Goal: Task Accomplishment & Management: Manage account settings

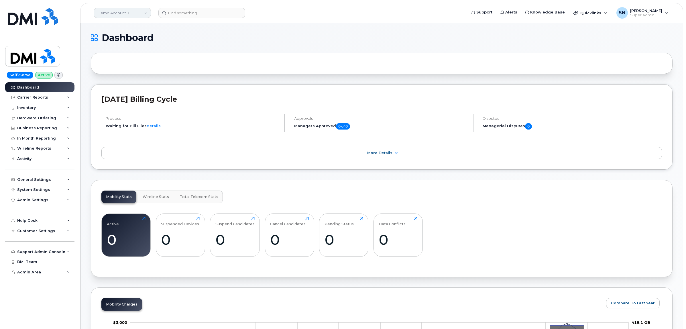
click at [129, 14] on link "Demo Account 1" at bounding box center [122, 13] width 57 height 10
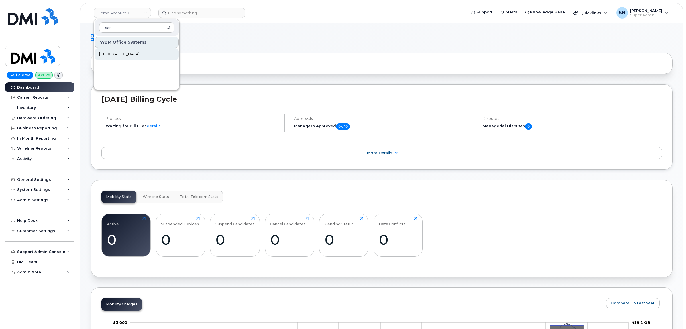
type input "sas"
click at [131, 52] on span "Saskatoon Health Region" at bounding box center [119, 54] width 40 height 6
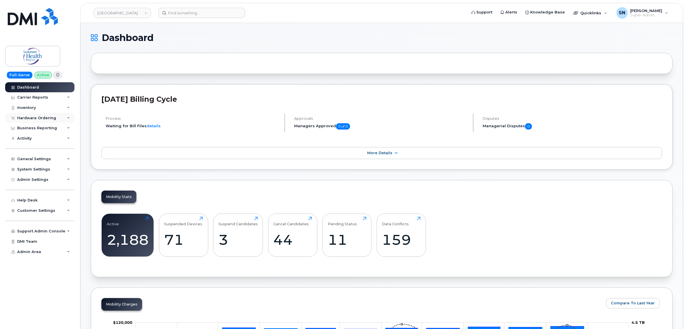
drag, startPoint x: 43, startPoint y: 125, endPoint x: 42, endPoint y: 121, distance: 4.5
click at [42, 124] on div "Business Reporting" at bounding box center [39, 128] width 69 height 10
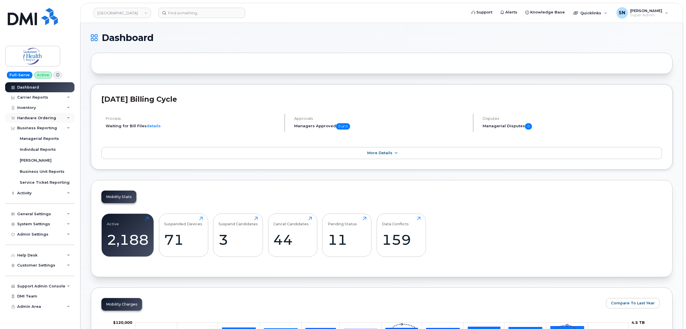
click at [42, 121] on div "Hardware Ordering" at bounding box center [39, 118] width 69 height 10
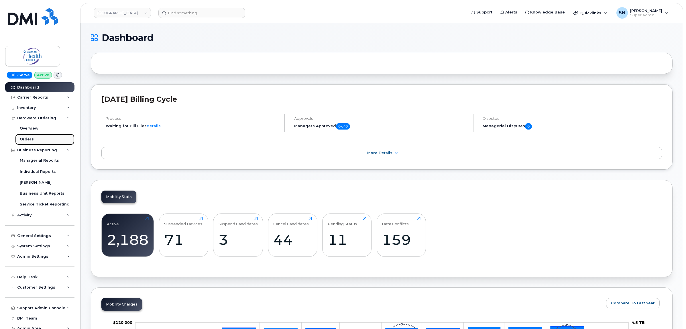
click at [35, 138] on link "Orders" at bounding box center [44, 139] width 59 height 11
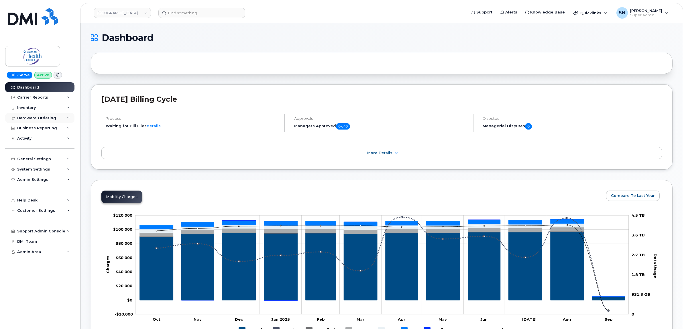
drag, startPoint x: 148, startPoint y: 0, endPoint x: 38, endPoint y: 119, distance: 162.7
click at [38, 119] on div "Hardware Ordering" at bounding box center [36, 118] width 39 height 5
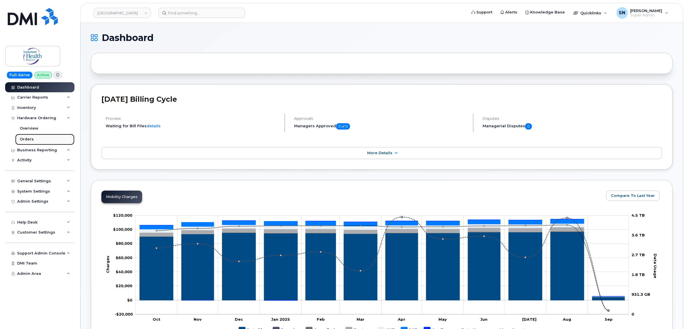
click at [35, 138] on link "Orders" at bounding box center [44, 139] width 59 height 11
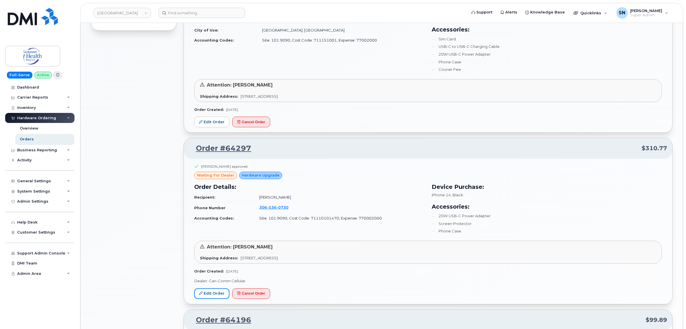
scroll to position [420, 0]
drag, startPoint x: 370, startPoint y: 279, endPoint x: 168, endPoint y: 244, distance: 204.9
click at [168, 244] on div "All Orders 4979 Open Orders 7 Processed Orders 0 Closed Orders 3802 Cancelled O…" at bounding box center [133, 216] width 93 height 1171
drag, startPoint x: 163, startPoint y: 194, endPoint x: 123, endPoint y: 208, distance: 43.2
click at [123, 208] on div "All Orders 4979 Open Orders 7 Processed Orders 0 Closed Orders 3802 Cancelled O…" at bounding box center [133, 216] width 93 height 1171
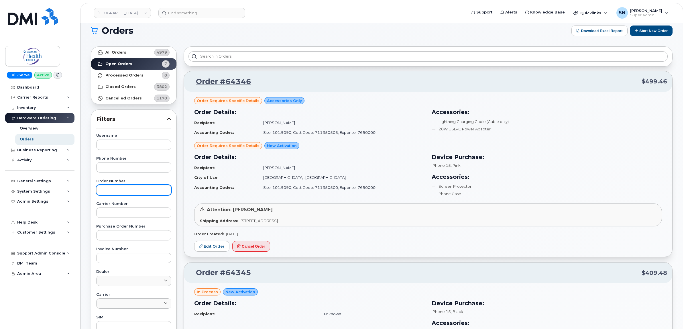
scroll to position [0, 0]
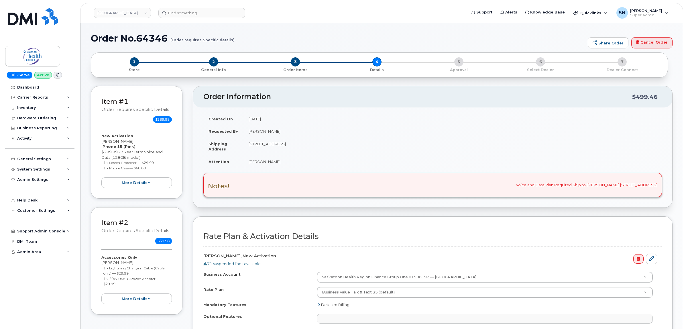
select select
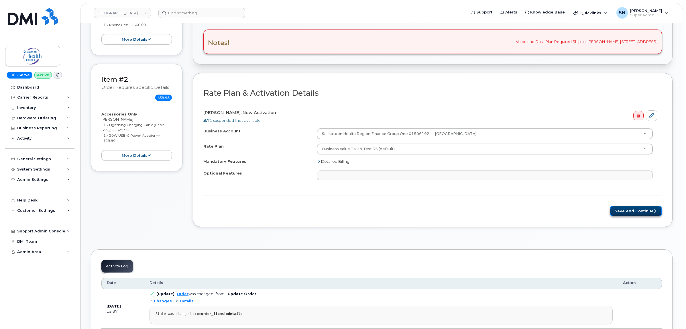
click at [627, 215] on button "Save and Continue" at bounding box center [635, 211] width 52 height 11
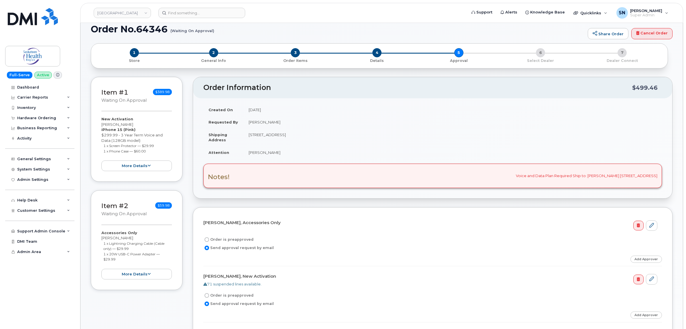
scroll to position [36, 0]
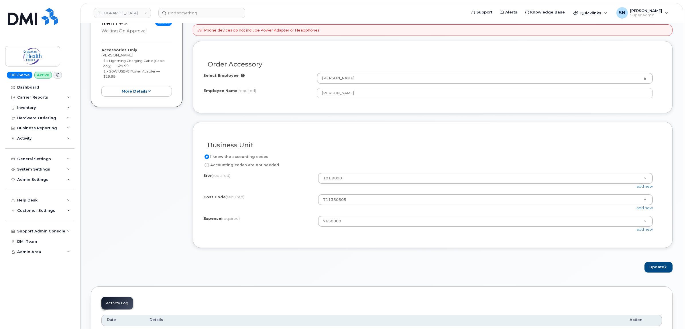
scroll to position [179, 0]
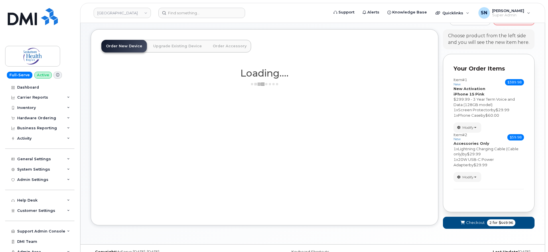
scroll to position [34, 0]
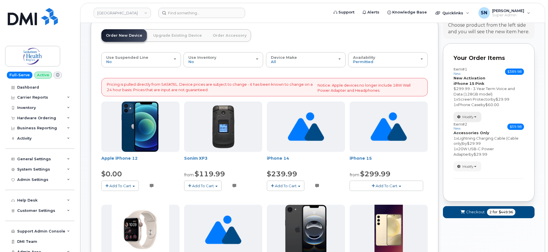
click at [474, 120] on button "Modify" at bounding box center [467, 117] width 28 height 10
click at [475, 126] on link "change" at bounding box center [481, 125] width 54 height 7
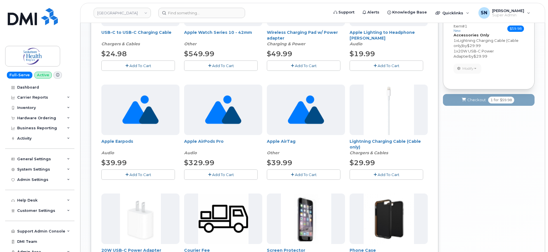
scroll to position [392, 0]
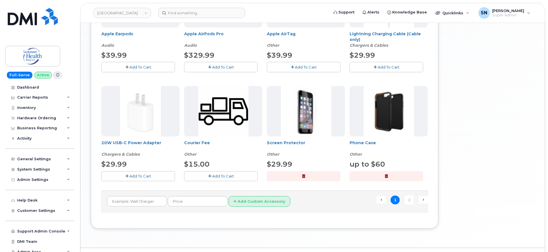
click at [355, 69] on button "Add To Cart" at bounding box center [387, 67] width 74 height 10
click at [135, 174] on span "Add To Cart" at bounding box center [140, 175] width 22 height 5
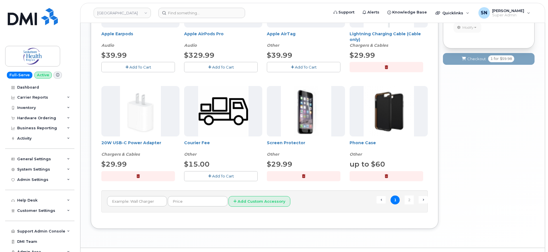
click at [196, 174] on button "Add To Cart" at bounding box center [221, 176] width 74 height 10
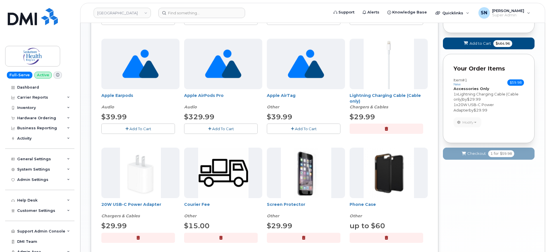
scroll to position [248, 0]
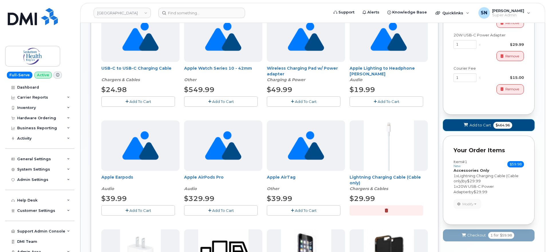
click at [483, 128] on span "Add to Cart" at bounding box center [479, 124] width 21 height 5
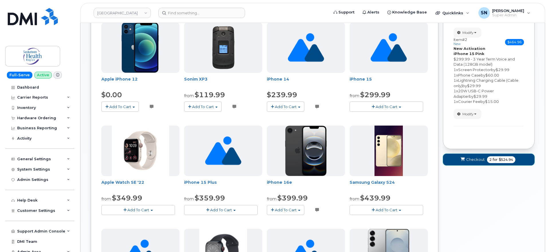
click at [475, 158] on span "Checkout" at bounding box center [475, 159] width 19 height 5
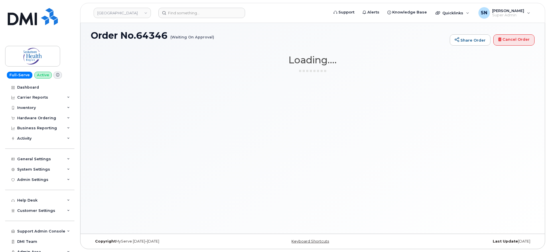
scroll to position [3, 0]
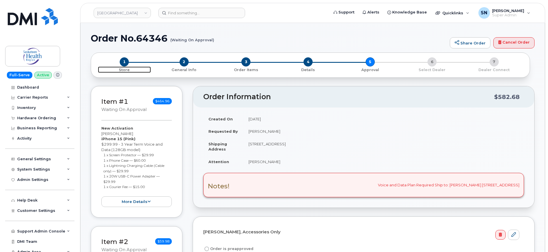
click at [125, 60] on span "1" at bounding box center [124, 61] width 9 height 9
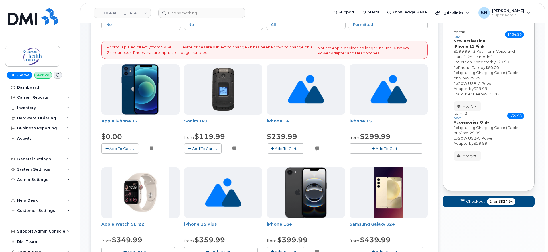
scroll to position [72, 0]
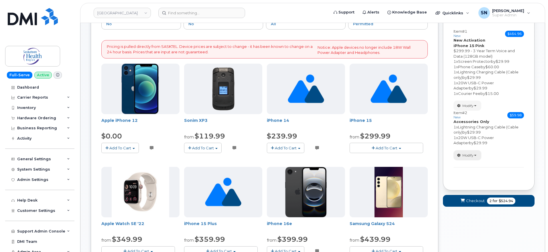
click at [475, 155] on span "button" at bounding box center [475, 155] width 2 height 1
click at [476, 177] on span "Remove" at bounding box center [468, 175] width 19 height 4
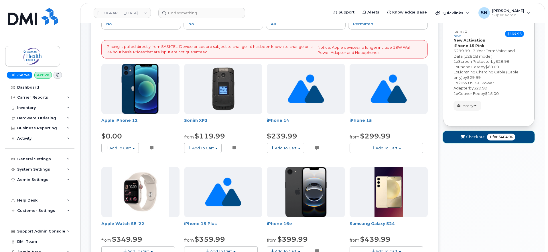
drag, startPoint x: 468, startPoint y: 138, endPoint x: 469, endPoint y: 169, distance: 30.7
click at [468, 138] on span "Checkout" at bounding box center [475, 136] width 19 height 5
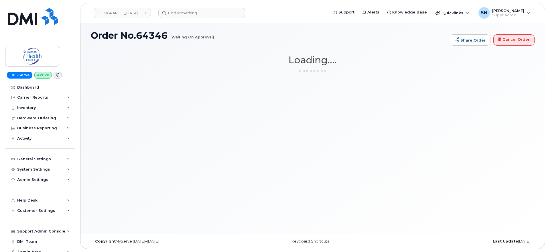
scroll to position [3, 0]
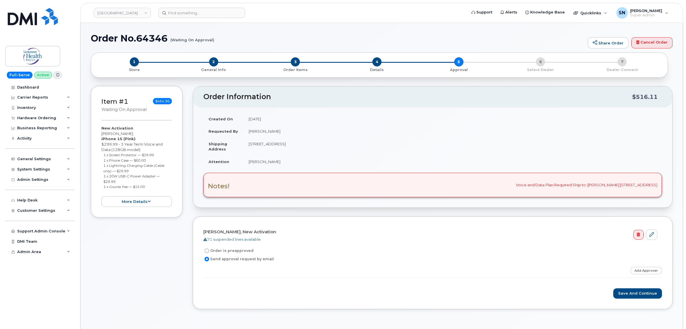
click at [340, 244] on form "[PERSON_NAME], New Activation 71 suspended lines available. Order is preapprove…" at bounding box center [432, 263] width 458 height 72
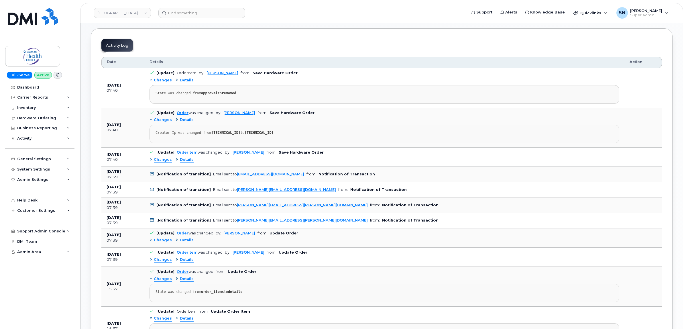
scroll to position [358, 0]
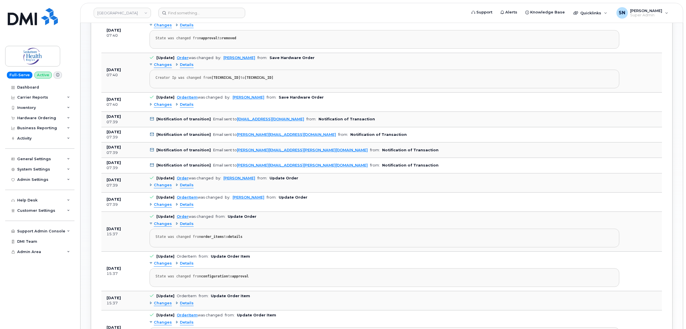
click at [162, 106] on span "Changes" at bounding box center [163, 104] width 18 height 5
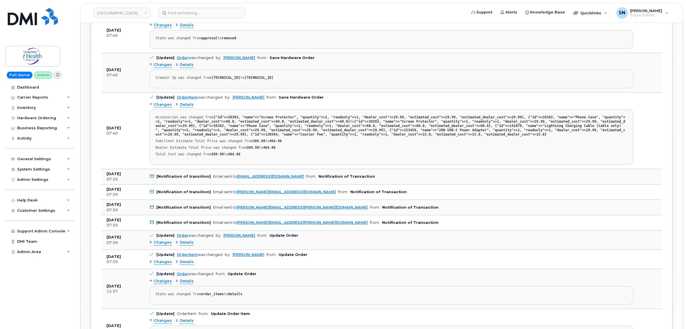
click at [162, 106] on span "Changes" at bounding box center [163, 104] width 18 height 5
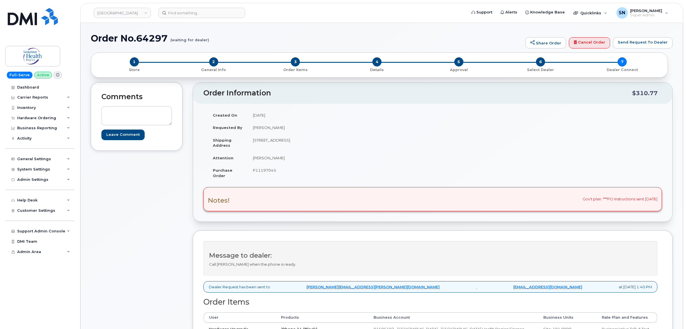
click at [274, 171] on span "P11197045" at bounding box center [264, 170] width 23 height 5
copy span "P11197045"
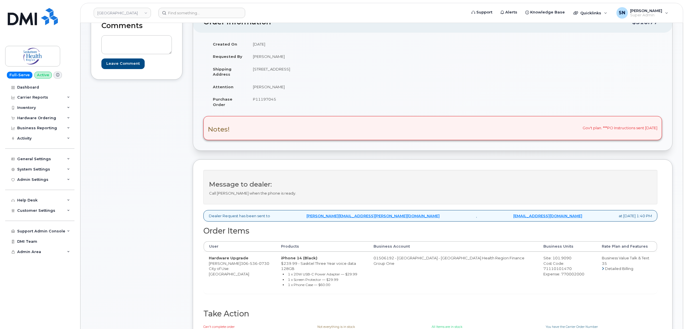
scroll to position [72, 0]
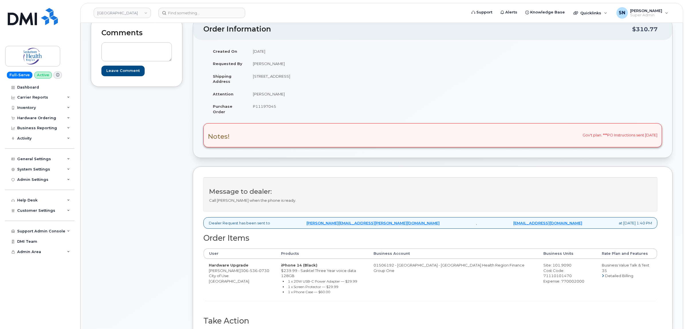
scroll to position [72, 0]
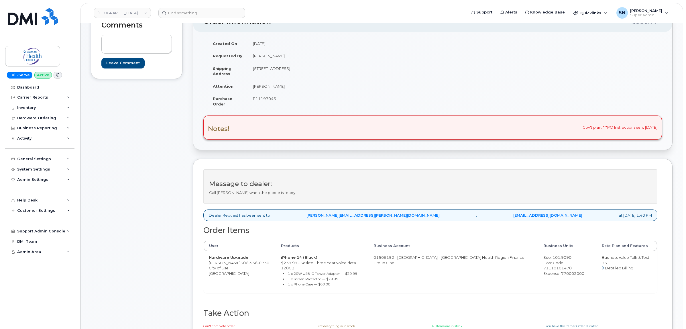
drag, startPoint x: 272, startPoint y: 264, endPoint x: 276, endPoint y: 264, distance: 3.7
drag, startPoint x: 276, startPoint y: 264, endPoint x: 271, endPoint y: 262, distance: 5.3
click at [276, 262] on td "iPhone 14 (Black) $239.99 - Sasktel Three Year voice data 128GB 1 x 20W USB-C P…" at bounding box center [322, 272] width 92 height 42
drag, startPoint x: 271, startPoint y: 262, endPoint x: 287, endPoint y: 263, distance: 16.1
click at [287, 263] on td "iPhone 14 (Black) $239.99 - Sasktel Three Year voice data 128GB 1 x 20W USB-C P…" at bounding box center [322, 272] width 92 height 42
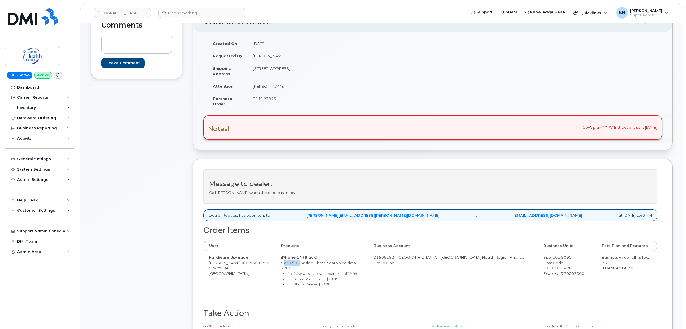
copy td "$239.99"
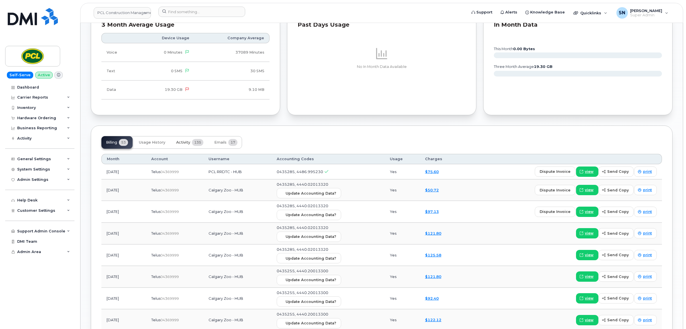
click at [183, 145] on span "Activity" at bounding box center [183, 142] width 14 height 5
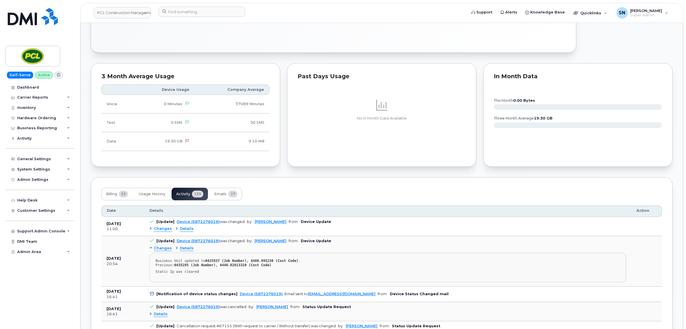
scroll to position [322, 0]
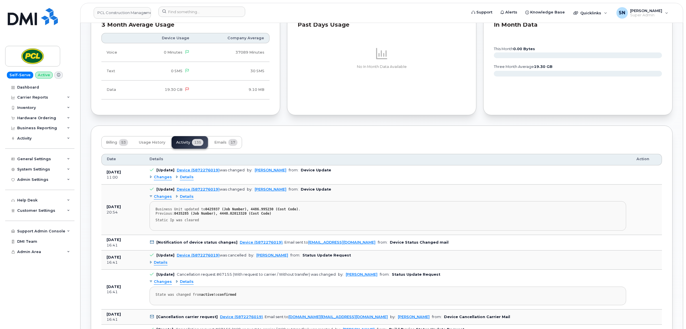
click at [158, 179] on span "Changes" at bounding box center [163, 176] width 18 height 5
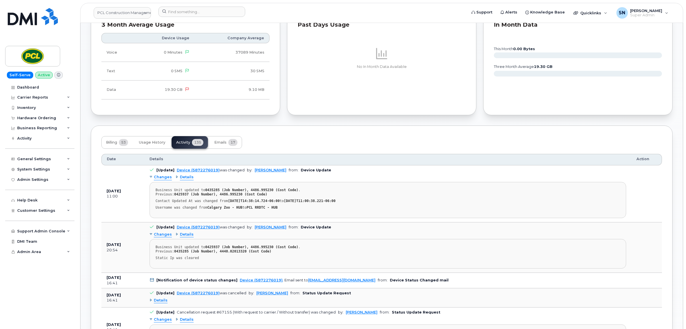
click at [158, 179] on span "Changes" at bounding box center [163, 176] width 18 height 5
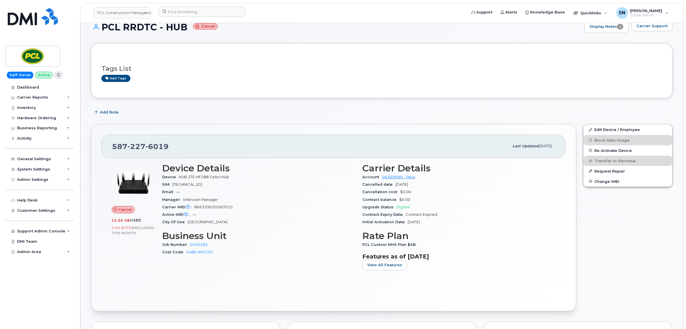
scroll to position [0, 0]
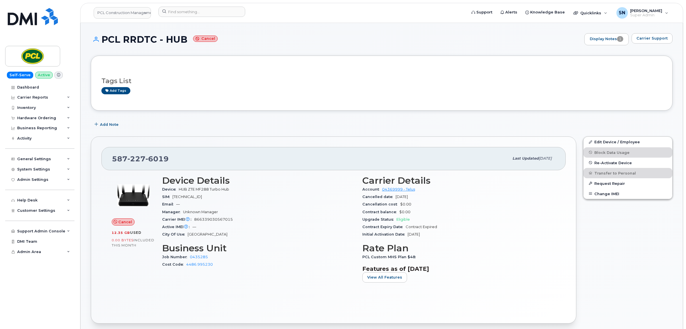
drag, startPoint x: 184, startPoint y: 189, endPoint x: 378, endPoint y: 142, distance: 200.3
click at [378, 142] on div "587 227 6019 Last updated Sep 12, 2025 Cancel 12.35 GB  used 0.00 Bytes  includ…" at bounding box center [333, 229] width 485 height 187
drag, startPoint x: 9, startPoint y: 146, endPoint x: 661, endPoint y: 42, distance: 660.1
click at [657, 43] on button "Carrier Support" at bounding box center [651, 38] width 41 height 10
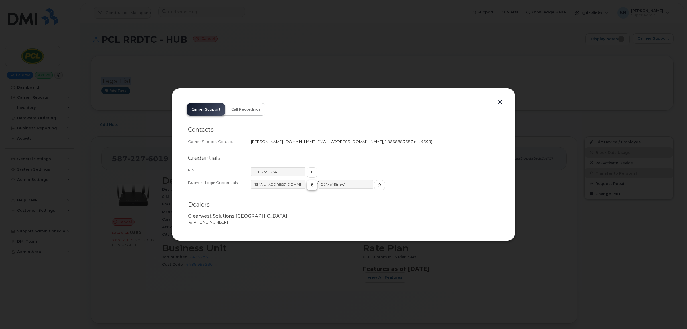
click at [309, 188] on span "button" at bounding box center [311, 184] width 5 height 5
click at [377, 182] on span "button" at bounding box center [379, 184] width 5 height 5
click at [500, 100] on button "button" at bounding box center [500, 102] width 9 height 8
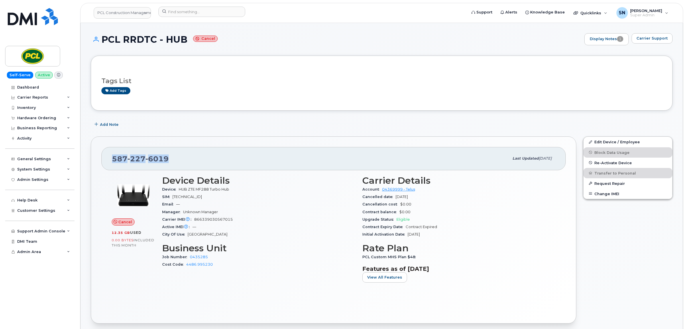
drag, startPoint x: 113, startPoint y: 159, endPoint x: 165, endPoint y: 156, distance: 52.2
click at [171, 158] on div "587 227 6019" at bounding box center [310, 158] width 397 height 12
copy span "587 227 6019"
click at [622, 140] on link "Edit Device / Employee" at bounding box center [627, 142] width 89 height 10
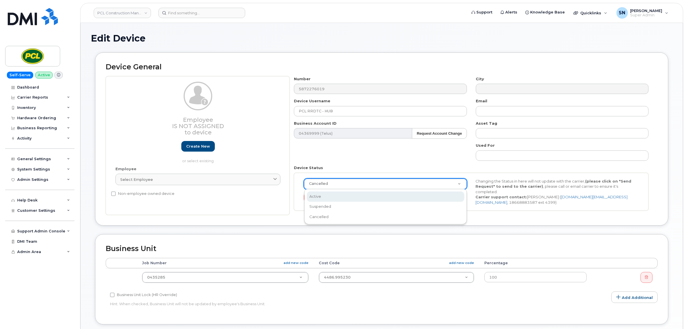
scroll to position [0, 2]
select select "active"
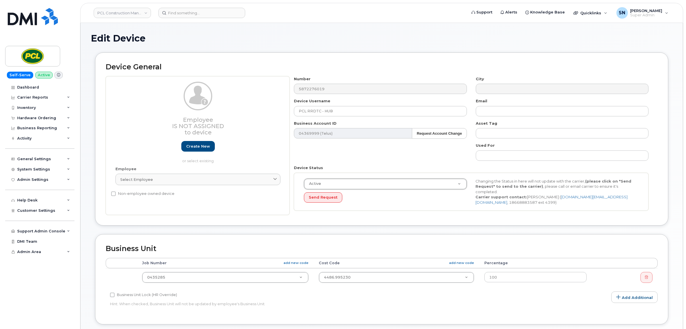
click at [536, 240] on div "Business Unit Accounting Categories Rules Accounting categories percentages mus…" at bounding box center [381, 279] width 573 height 90
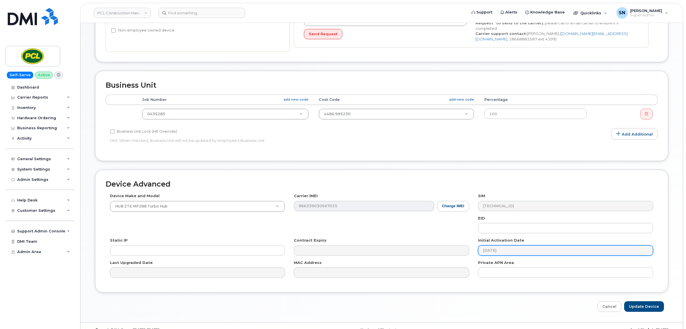
scroll to position [173, 0]
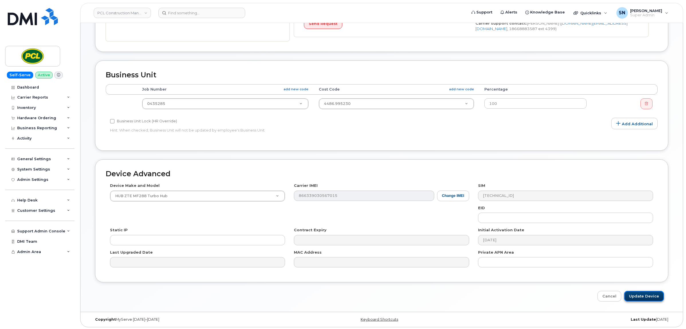
click at [635, 291] on input "Update Device" at bounding box center [644, 296] width 40 height 11
type input "Saving..."
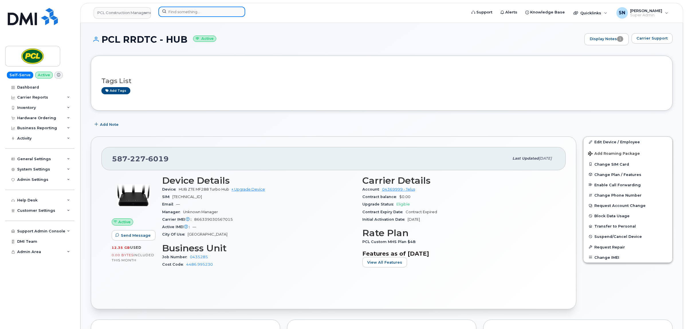
click at [217, 11] on input at bounding box center [201, 12] width 87 height 10
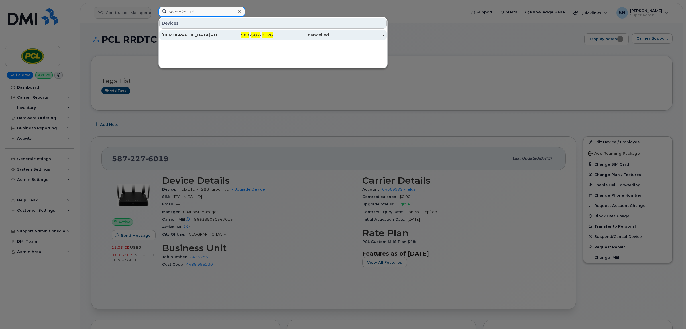
type input "5875828176"
click at [200, 35] on div "LDS - Hub" at bounding box center [189, 35] width 56 height 6
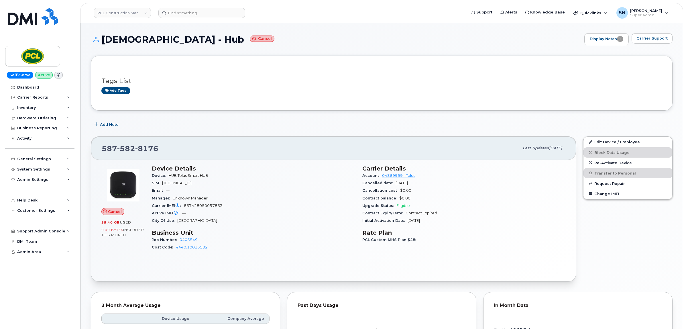
drag, startPoint x: 248, startPoint y: 149, endPoint x: 223, endPoint y: 119, distance: 39.0
click at [223, 119] on div "Tags List Add tags Add Note 587 582 8176 Last updated Aug 19, 2025 Cancel 55.40…" at bounding box center [381, 313] width 581 height 515
click at [605, 140] on link "Edit Device / Employee" at bounding box center [627, 142] width 89 height 10
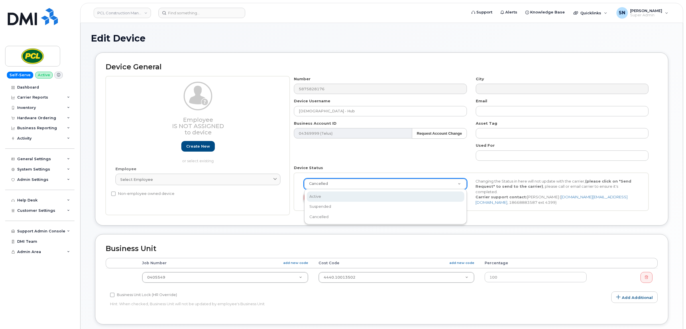
select select "active"
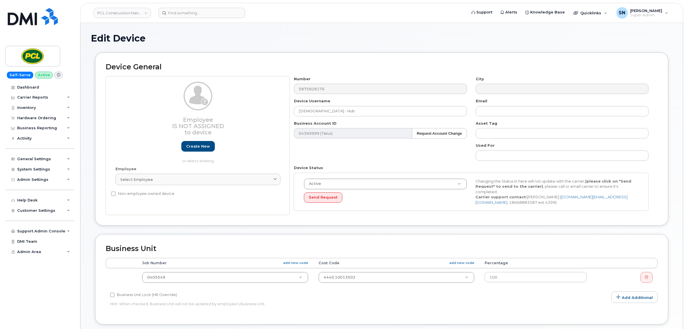
click at [462, 236] on div "Business Unit Accounting Categories Rules Accounting categories percentages mus…" at bounding box center [381, 279] width 573 height 90
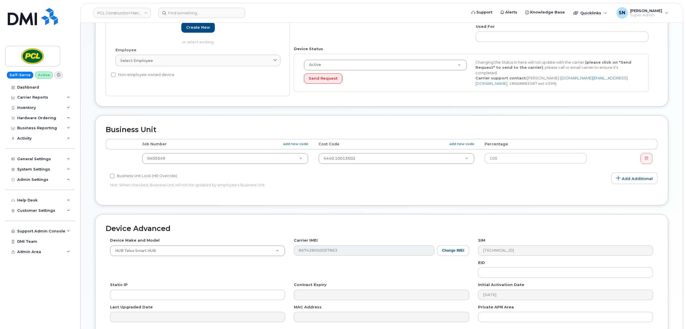
scroll to position [173, 0]
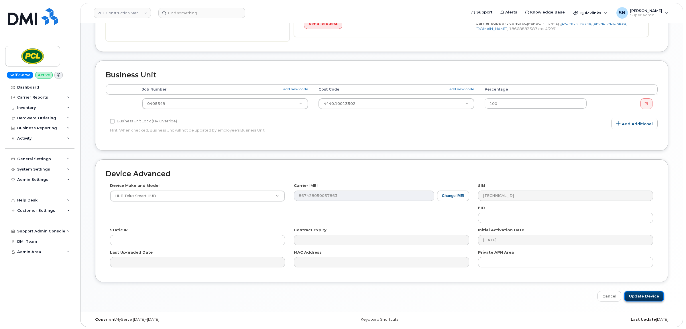
click at [636, 295] on input "Update Device" at bounding box center [644, 296] width 40 height 11
type input "Saving..."
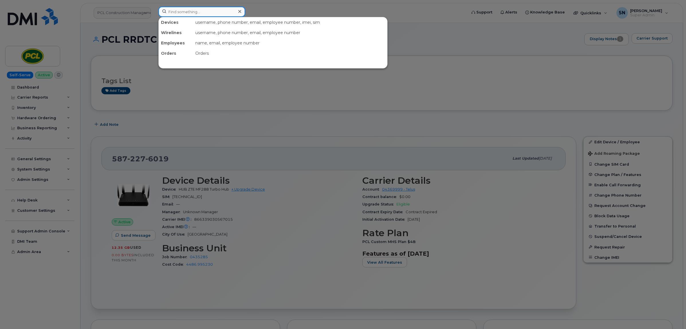
click at [181, 13] on input at bounding box center [201, 12] width 87 height 10
paste input "204.583.6285"
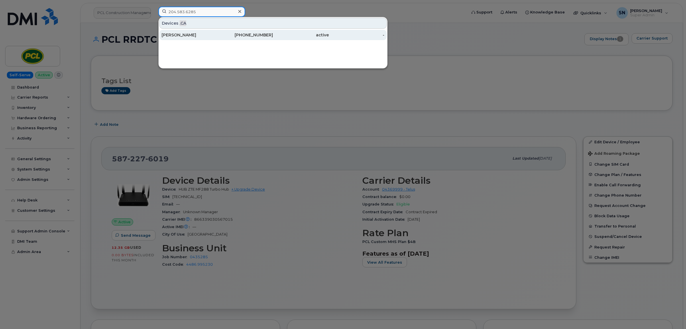
type input "204.583.6285"
click at [197, 35] on div "[PERSON_NAME]" at bounding box center [189, 35] width 56 height 6
